Goal: Task Accomplishment & Management: Manage account settings

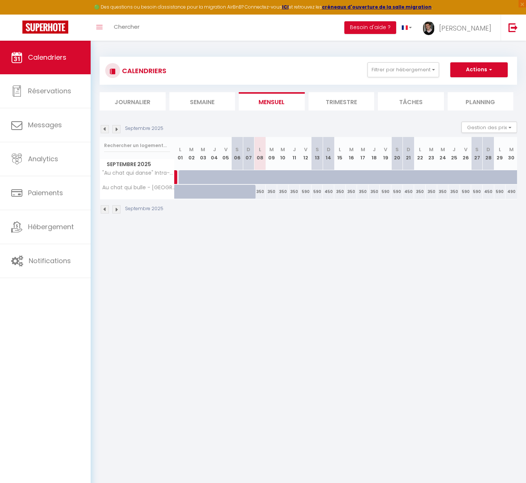
click at [307, 194] on div "590" at bounding box center [306, 192] width 12 height 14
type input "590"
type input "Ven 12 Septembre 2025"
type input "[DATE]"
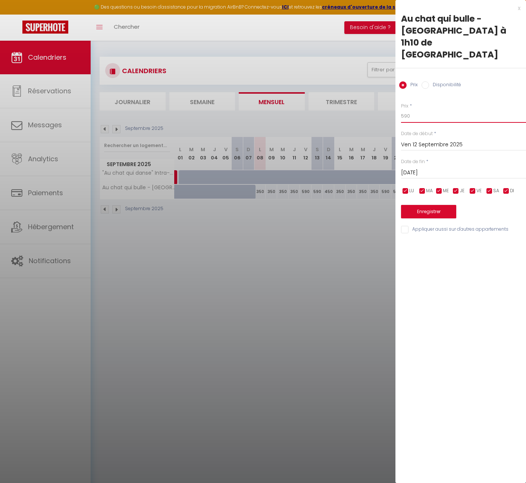
drag, startPoint x: 387, startPoint y: 90, endPoint x: 357, endPoint y: 85, distance: 30.3
click at [371, 90] on body "Voir Activer les remboursements Capital Koala Remboursements Koala activés 7 Bé…" at bounding box center [263, 282] width 526 height 483
type input "450"
click at [424, 168] on input "[DATE]" at bounding box center [463, 173] width 125 height 10
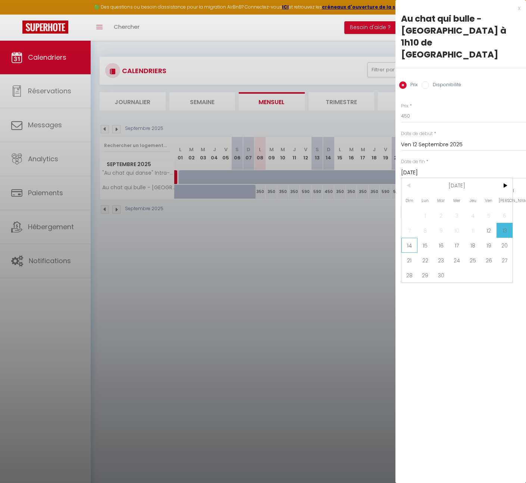
click at [415, 238] on span "14" at bounding box center [410, 245] width 16 height 15
type input "Dim 14 Septembre 2025"
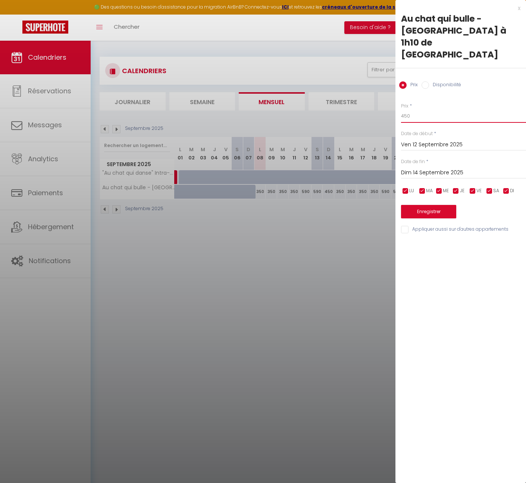
click at [426, 109] on input "450" at bounding box center [463, 115] width 125 height 13
click at [436, 205] on button "Enregistrer" at bounding box center [428, 211] width 55 height 13
